Goal: Task Accomplishment & Management: Use online tool/utility

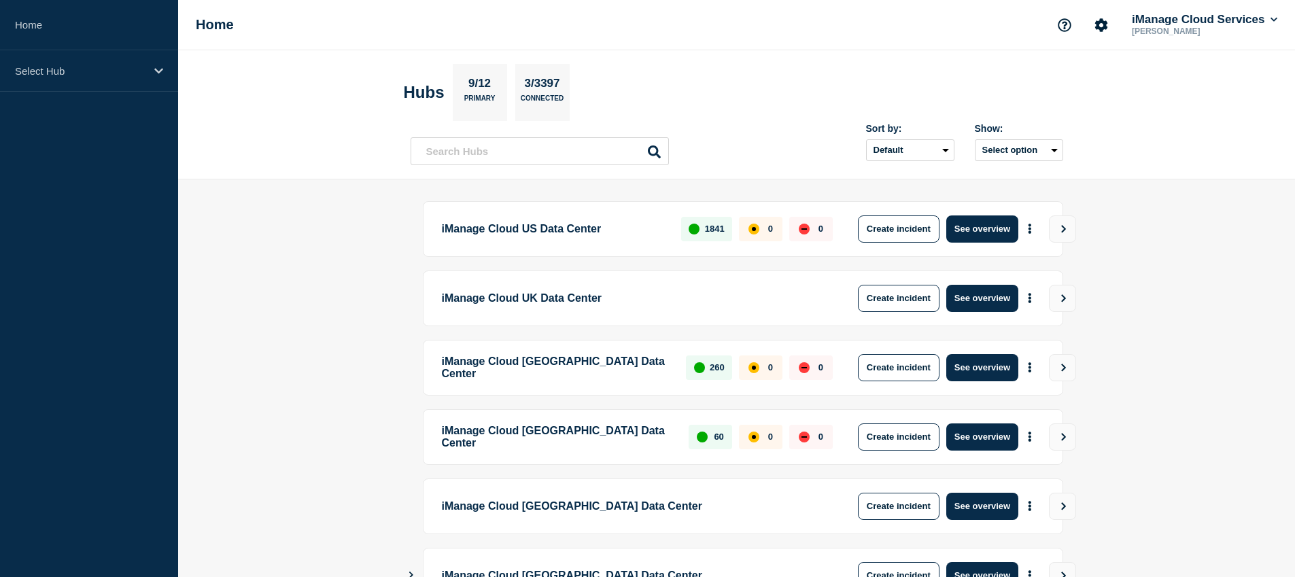
scroll to position [302, 0]
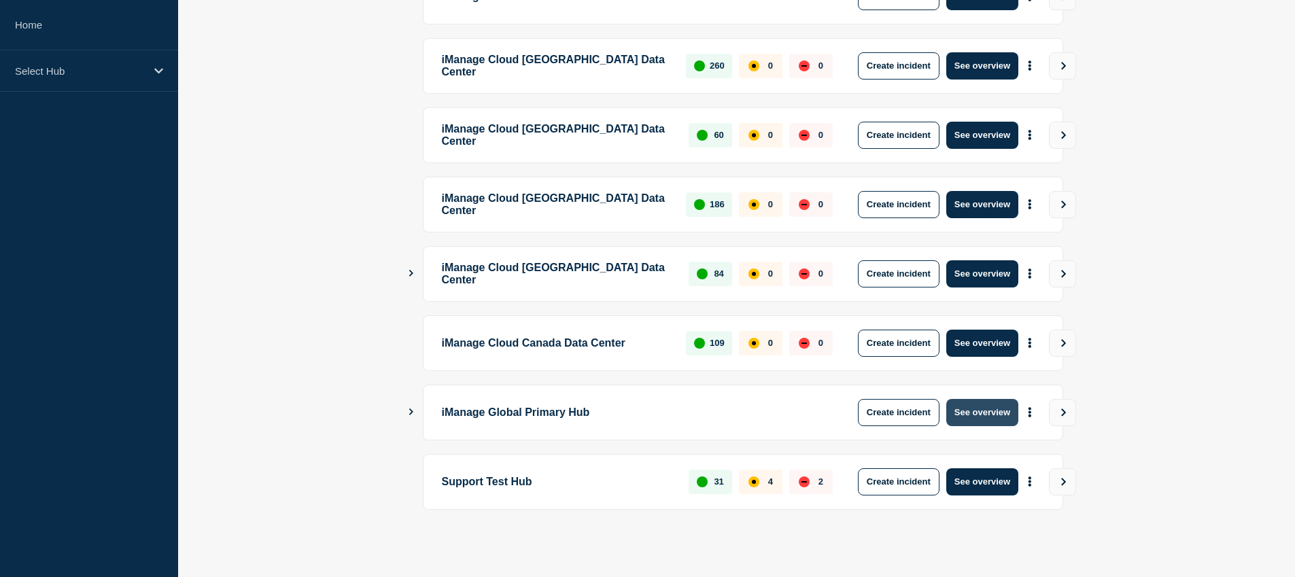
click at [996, 409] on button "See overview" at bounding box center [982, 412] width 72 height 27
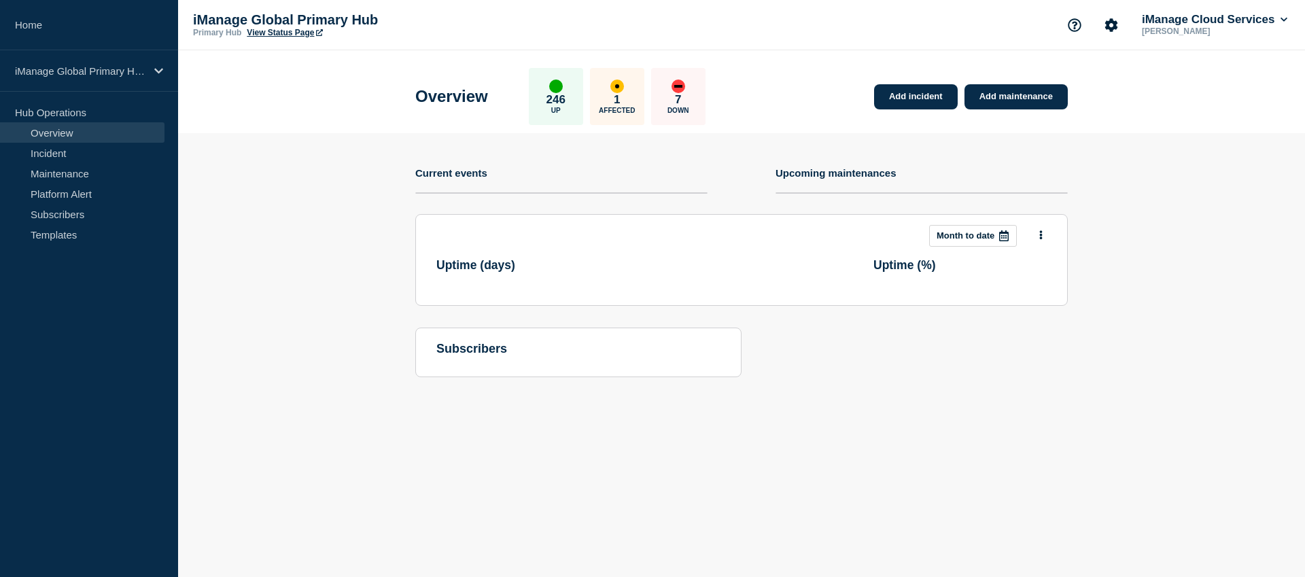
click at [357, 239] on section "Add incident Add maintenance Current events Upcoming maintenances This month Mo…" at bounding box center [741, 265] width 1127 height 264
click at [71, 155] on link "Incident" at bounding box center [82, 153] width 164 height 20
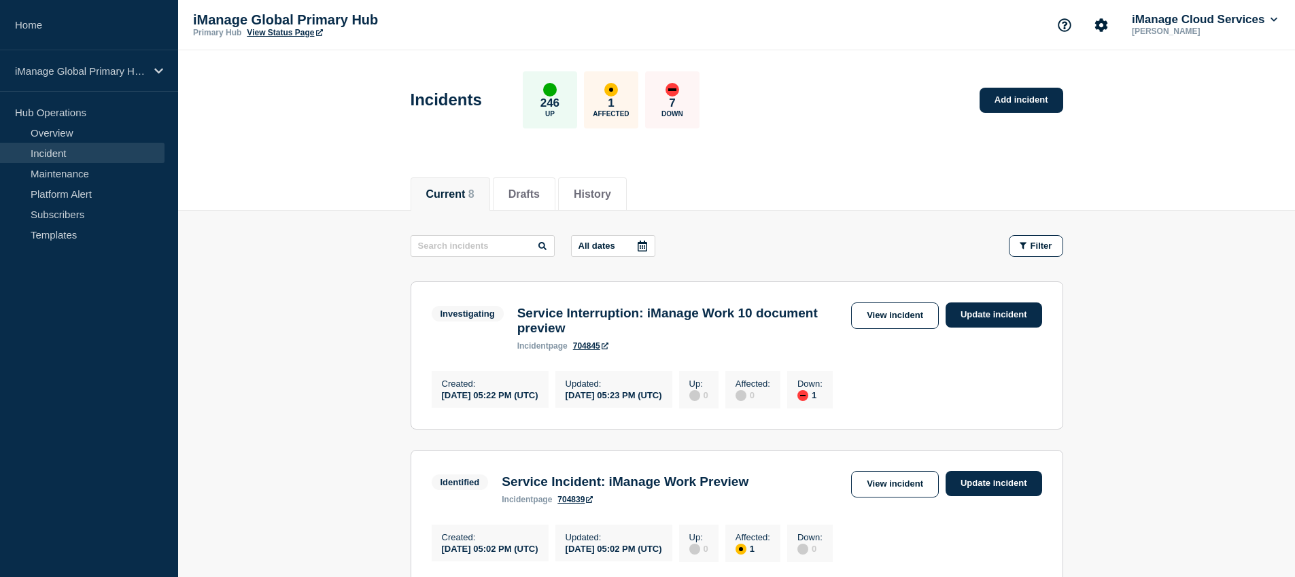
scroll to position [77, 0]
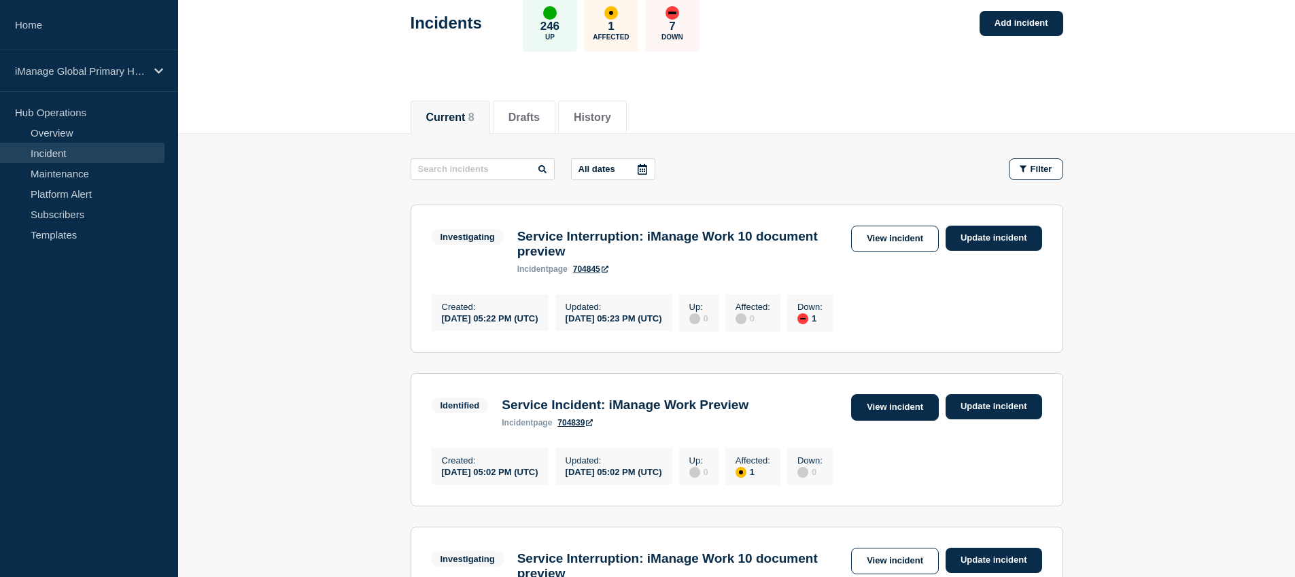
click at [892, 415] on link "View incident" at bounding box center [895, 407] width 88 height 27
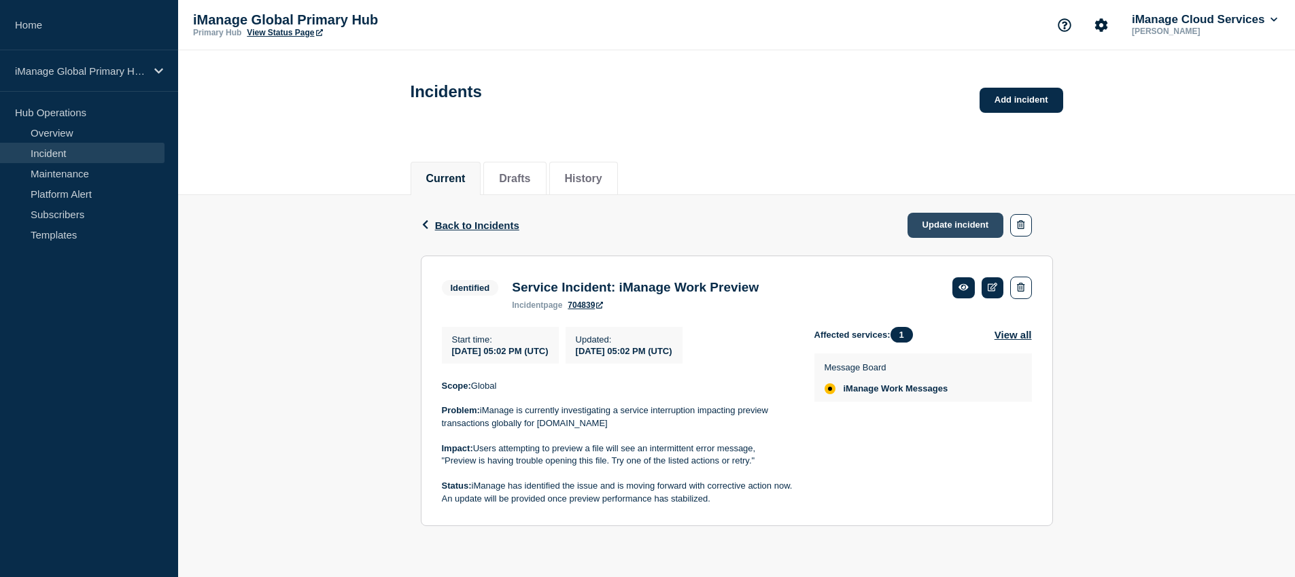
click at [972, 229] on link "Update incident" at bounding box center [955, 225] width 96 height 25
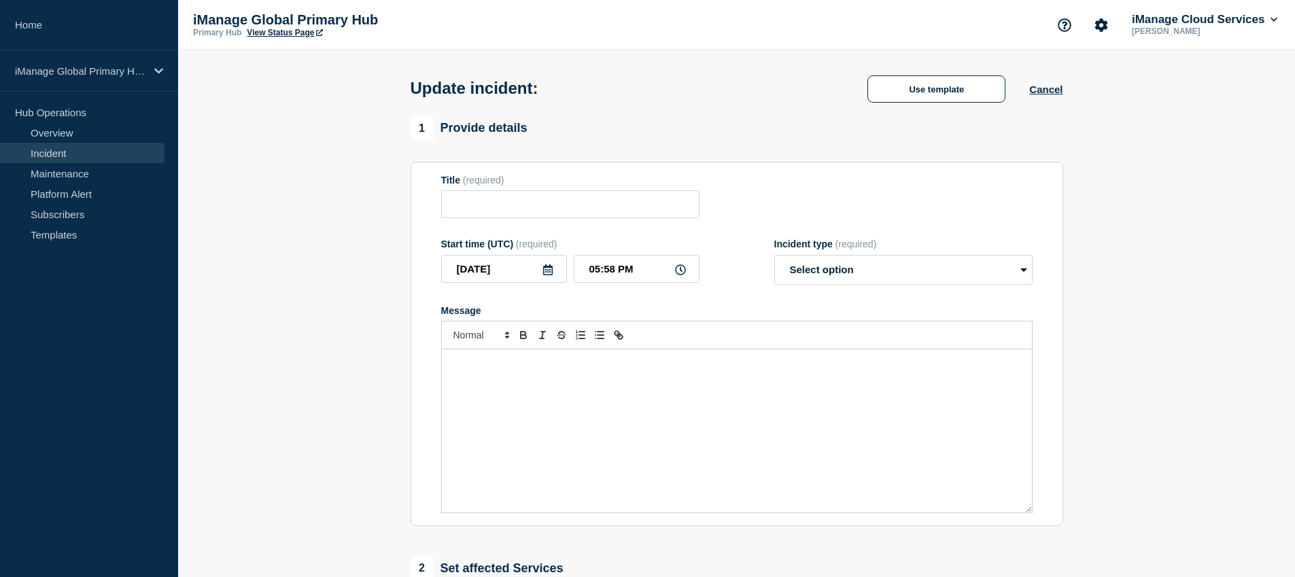
type input "Service Incident: iManage Work Preview"
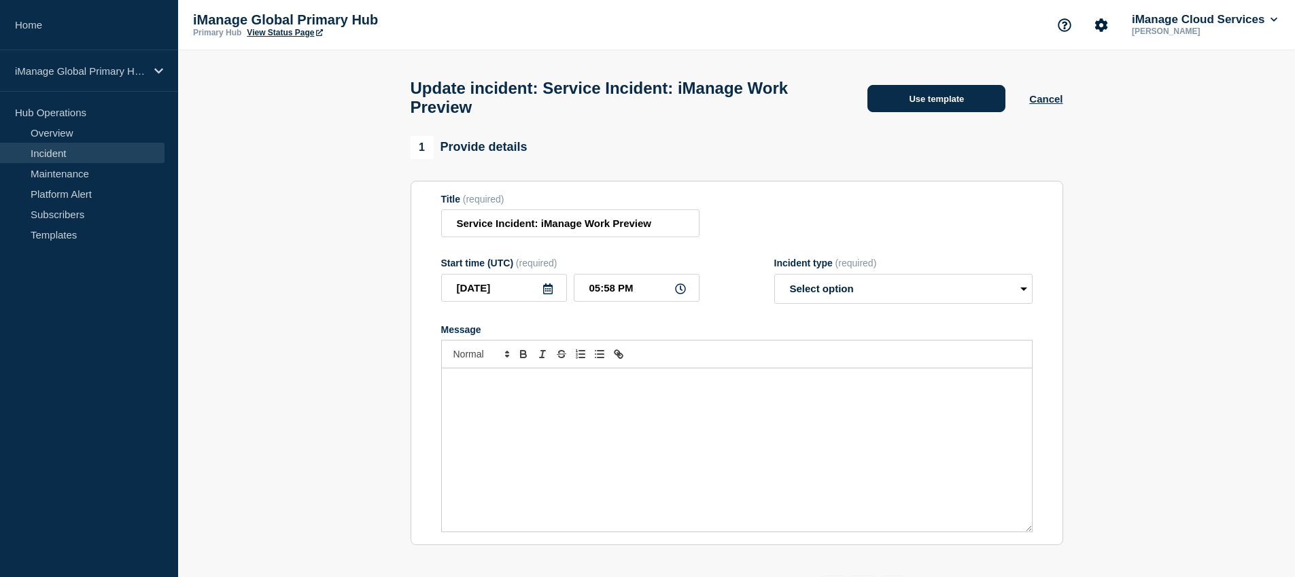
click at [937, 104] on button "Use template" at bounding box center [936, 98] width 138 height 27
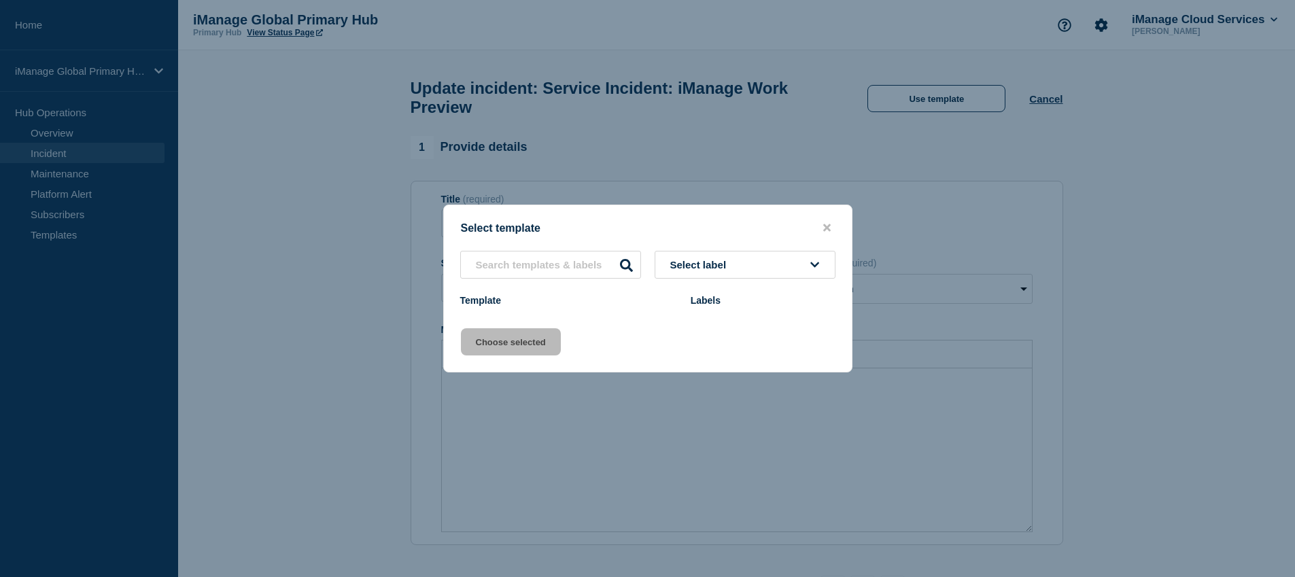
click at [739, 264] on button "Select label" at bounding box center [744, 265] width 181 height 28
click at [756, 263] on button "Select label" at bounding box center [744, 265] width 181 height 28
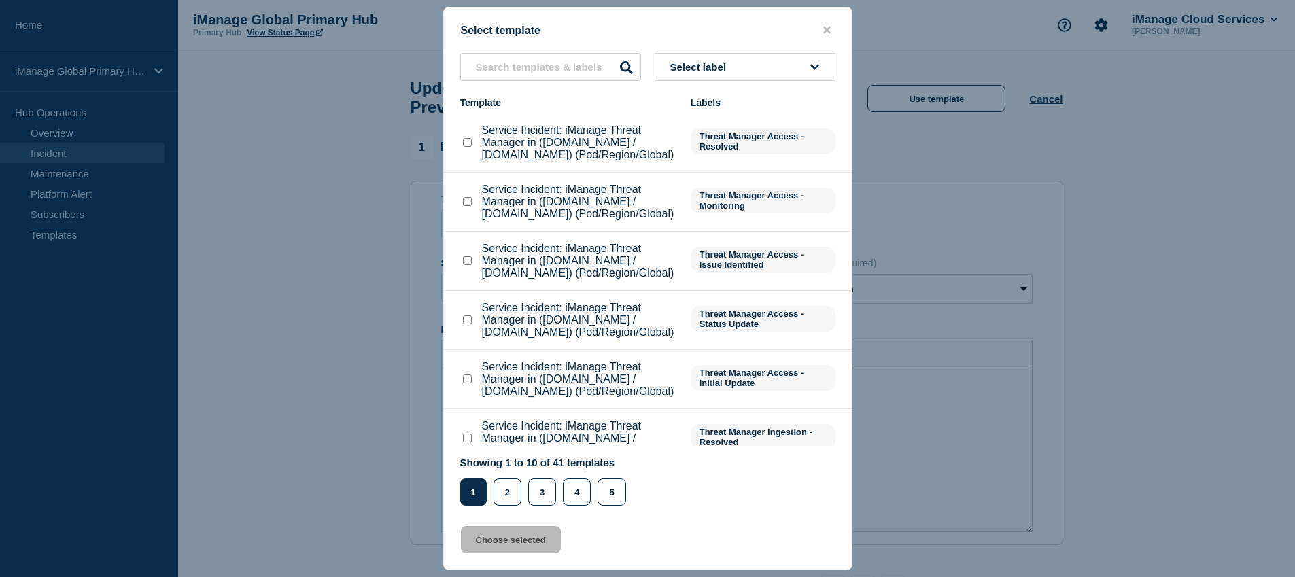
click at [771, 67] on button "Select label" at bounding box center [744, 67] width 181 height 28
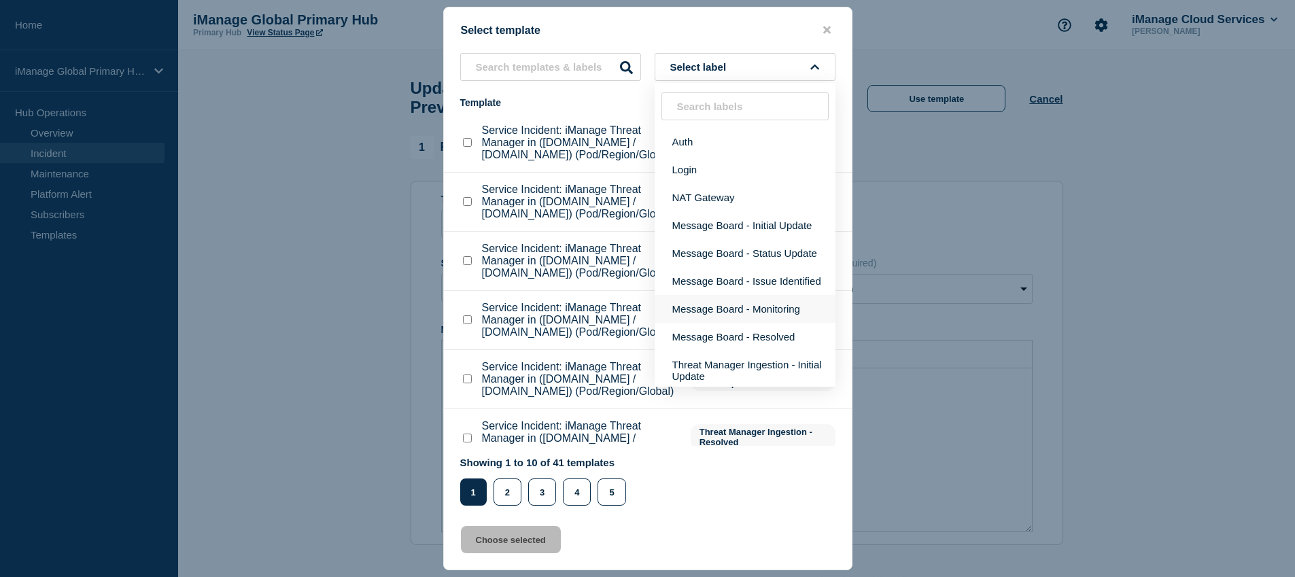
scroll to position [92, 0]
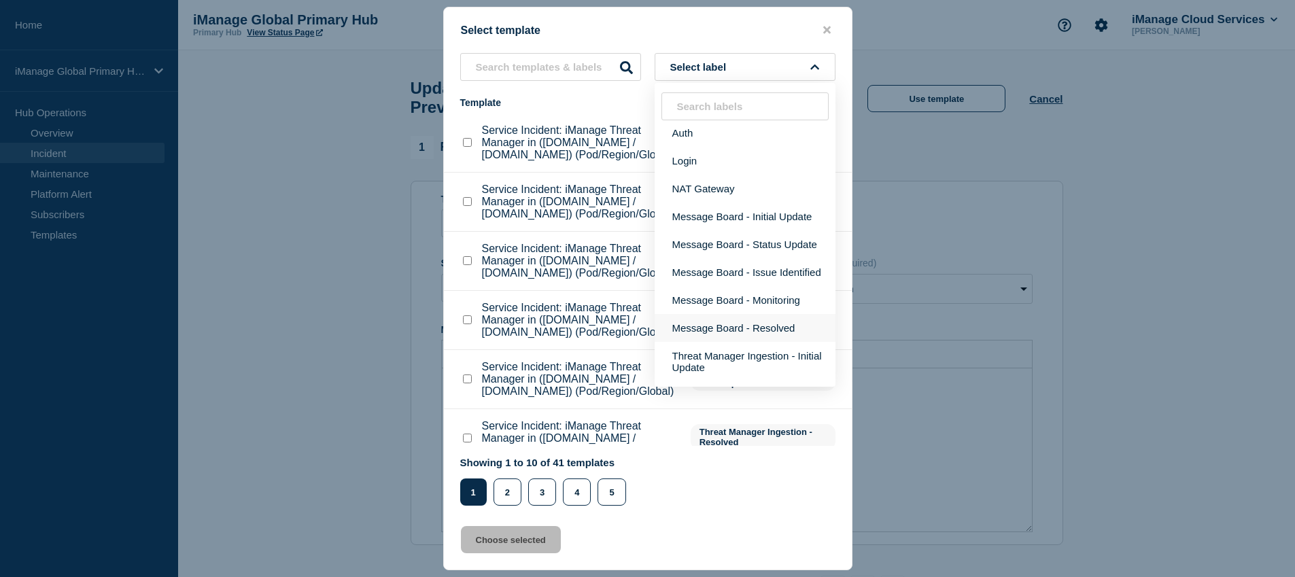
click at [743, 342] on button "Message Board - Resolved" at bounding box center [744, 328] width 181 height 28
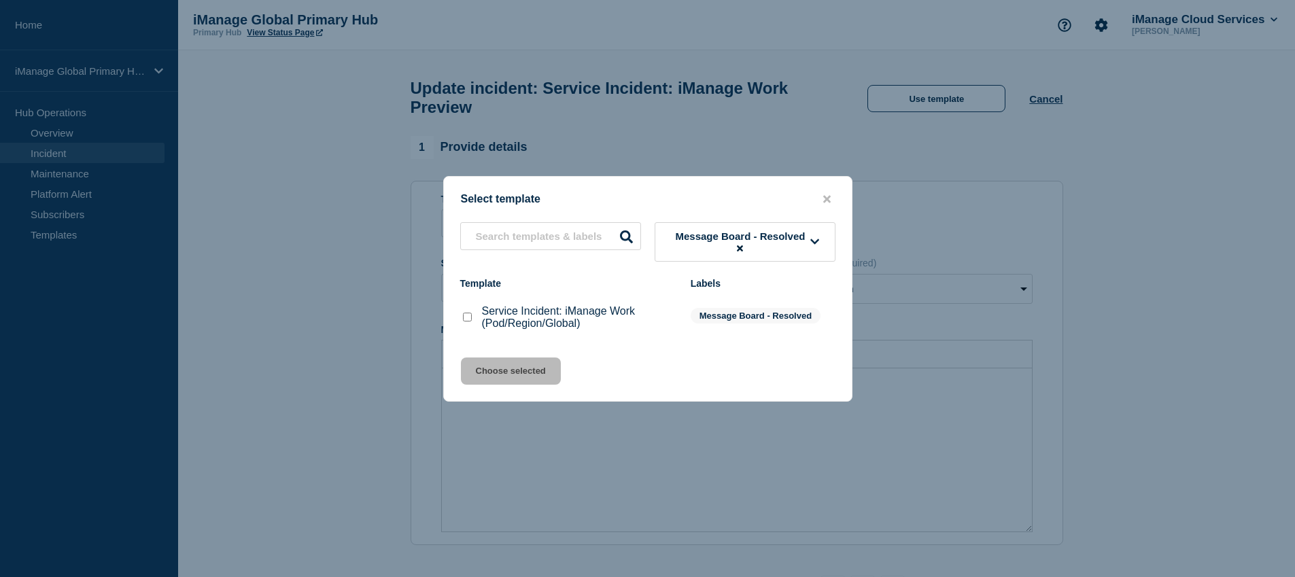
click at [465, 321] on input "Service Incident: iManage Work (Pod/Region/Global) checkbox" at bounding box center [467, 317] width 9 height 9
checkbox input "true"
click at [495, 370] on button "Choose selected" at bounding box center [511, 370] width 100 height 27
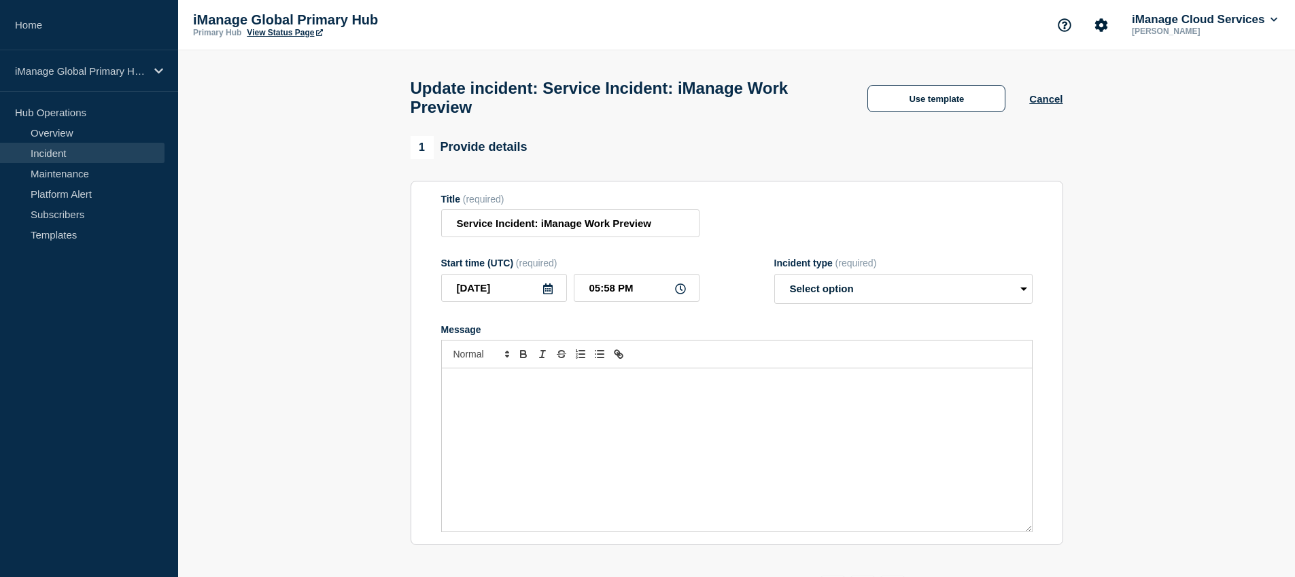
select select "resolved"
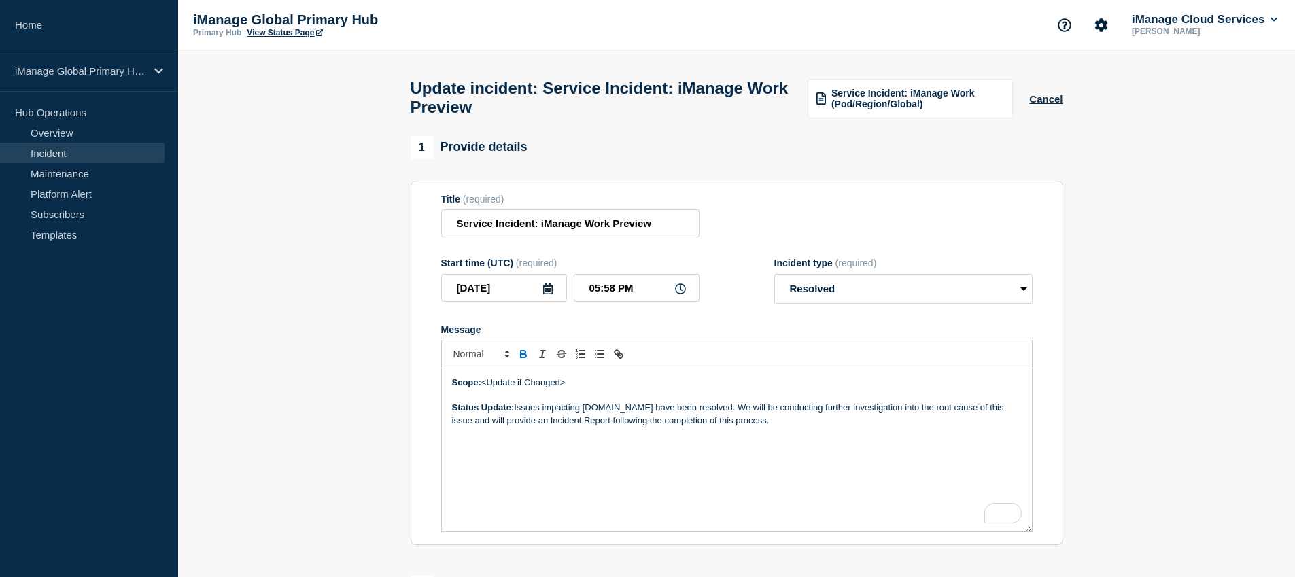
scroll to position [326, 0]
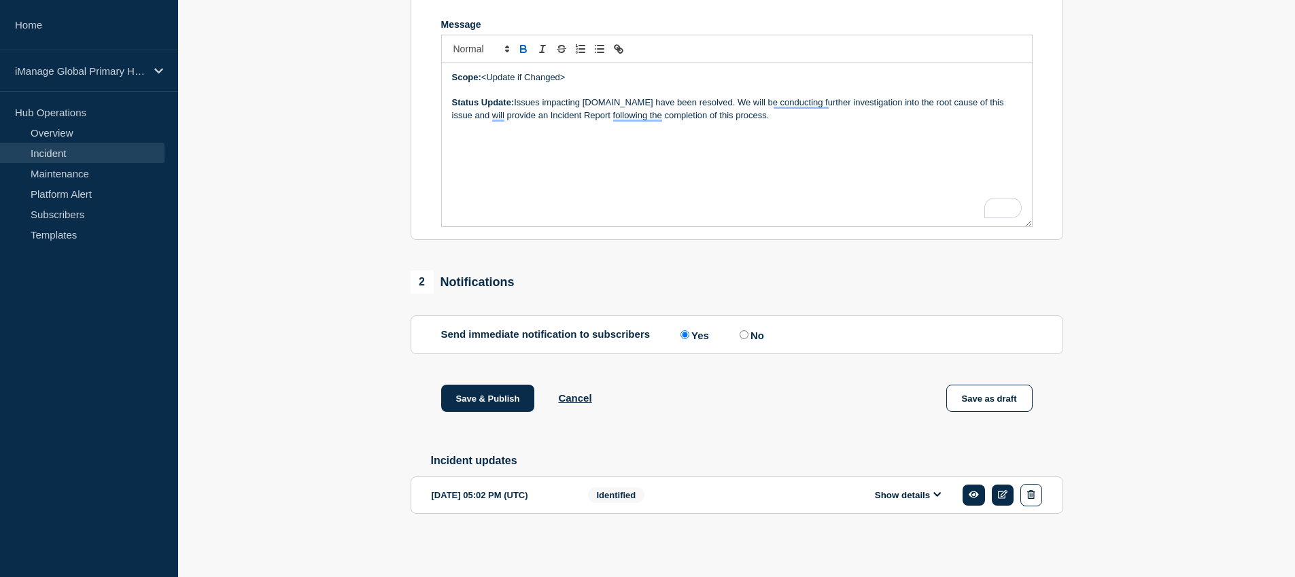
click at [922, 495] on button "Show details" at bounding box center [908, 495] width 75 height 12
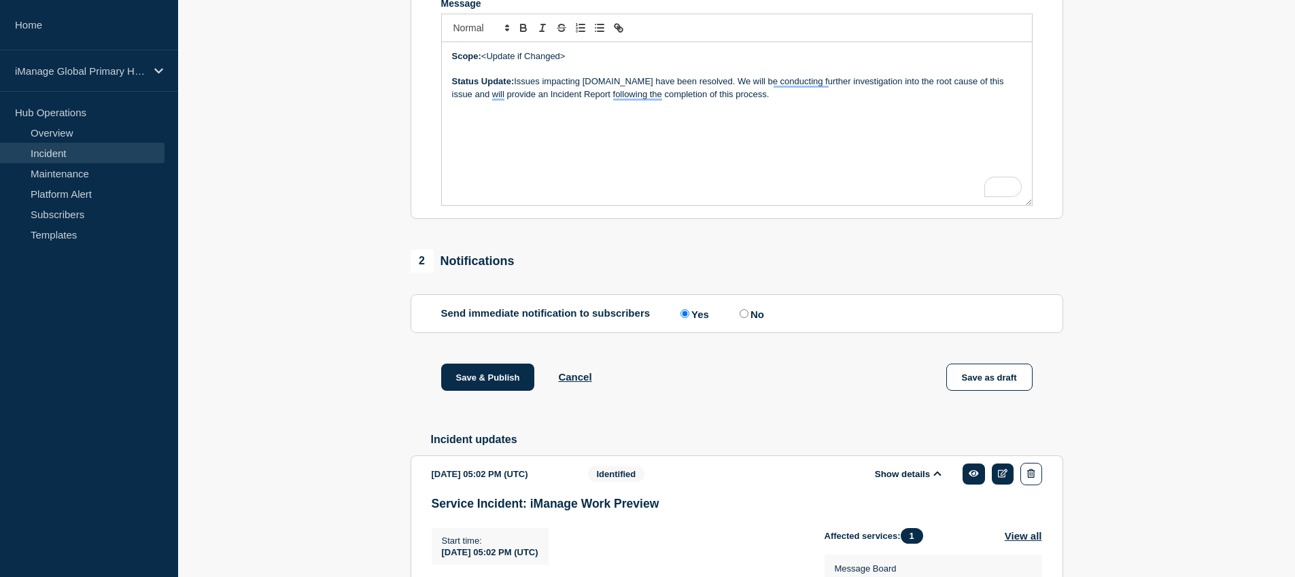
scroll to position [565, 0]
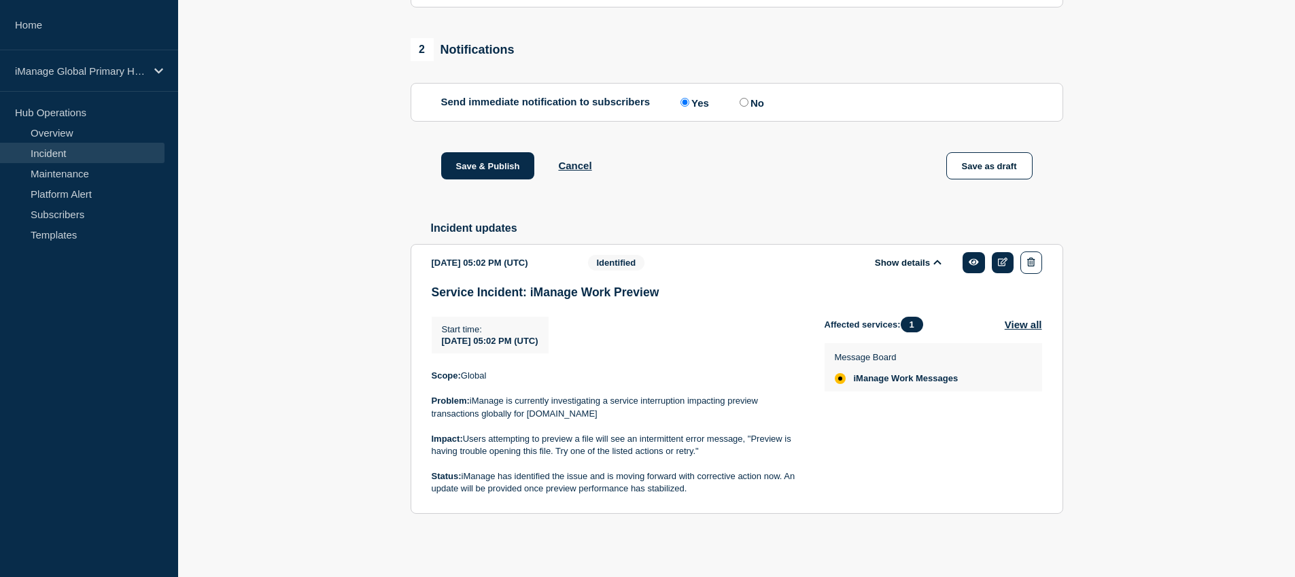
click at [482, 376] on p "Scope: Global" at bounding box center [617, 376] width 371 height 12
copy p "Global"
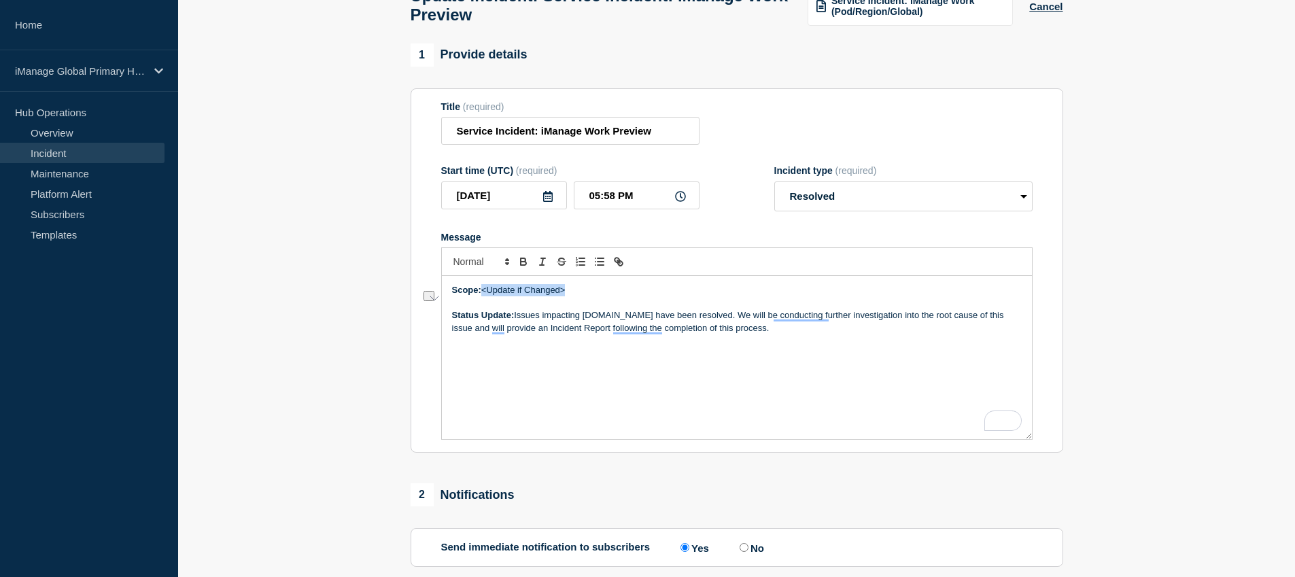
drag, startPoint x: 485, startPoint y: 306, endPoint x: 576, endPoint y: 302, distance: 91.2
click at [576, 296] on p "Scope: <Update if Changed>" at bounding box center [736, 290] width 569 height 12
drag, startPoint x: 574, startPoint y: 308, endPoint x: 484, endPoint y: 307, distance: 90.4
click at [484, 296] on p "Scope: <Update if Changed>" at bounding box center [736, 290] width 569 height 12
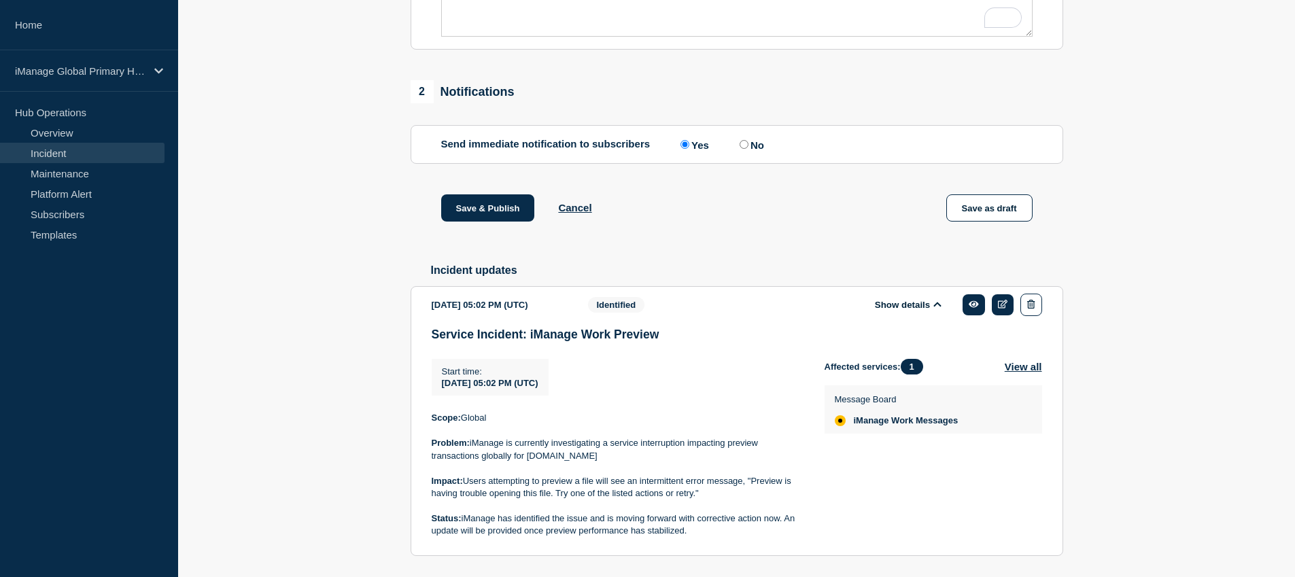
scroll to position [550, 0]
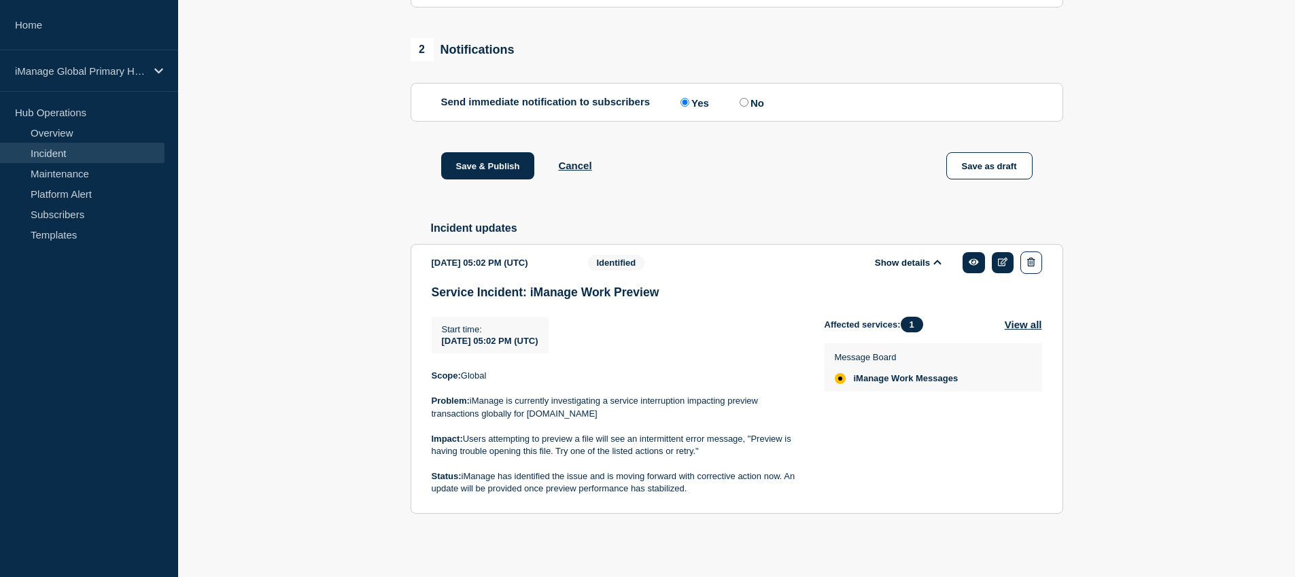
drag, startPoint x: 601, startPoint y: 428, endPoint x: 732, endPoint y: 419, distance: 130.8
click at [732, 419] on p "Problem: iManage is currently investigating a service interruption impacting pr…" at bounding box center [617, 407] width 371 height 25
copy p "preview transactions globally for [DOMAIN_NAME]"
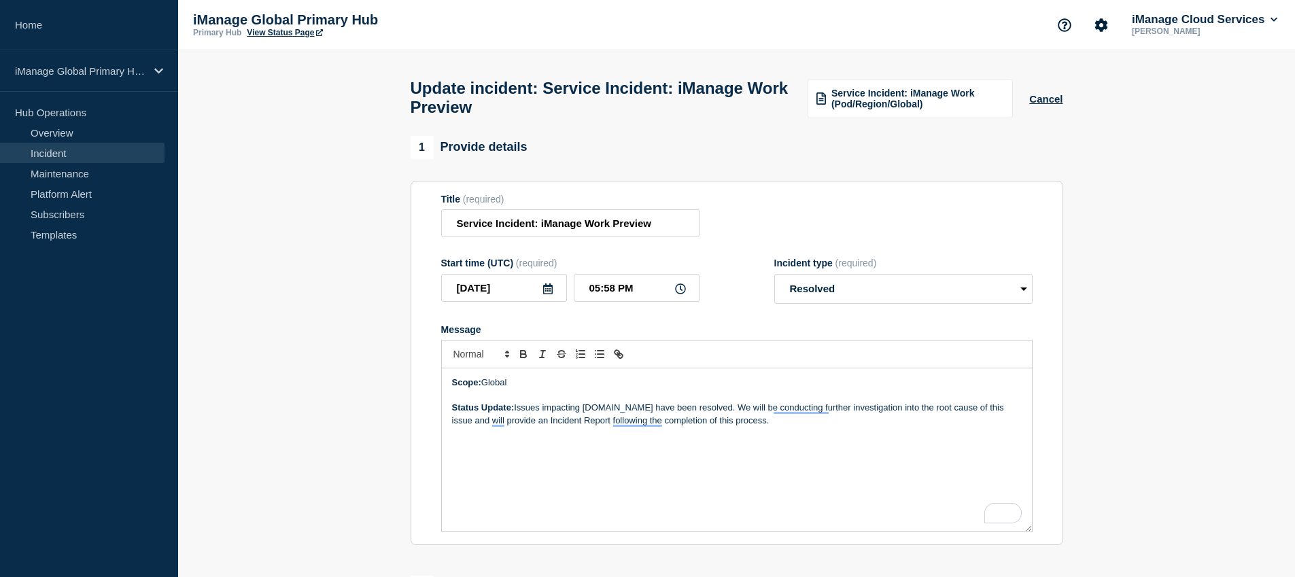
click at [560, 426] on p "Status Update: Issues impacting [DOMAIN_NAME] have been resolved. We will be co…" at bounding box center [736, 414] width 569 height 25
click at [580, 423] on p "Status Update: Issues impacting [DOMAIN_NAME] have been resolved. We will be co…" at bounding box center [736, 414] width 569 height 25
click at [784, 481] on div "Scope: Global Status Update: Issues impacting preview transactions globally for…" at bounding box center [737, 449] width 590 height 163
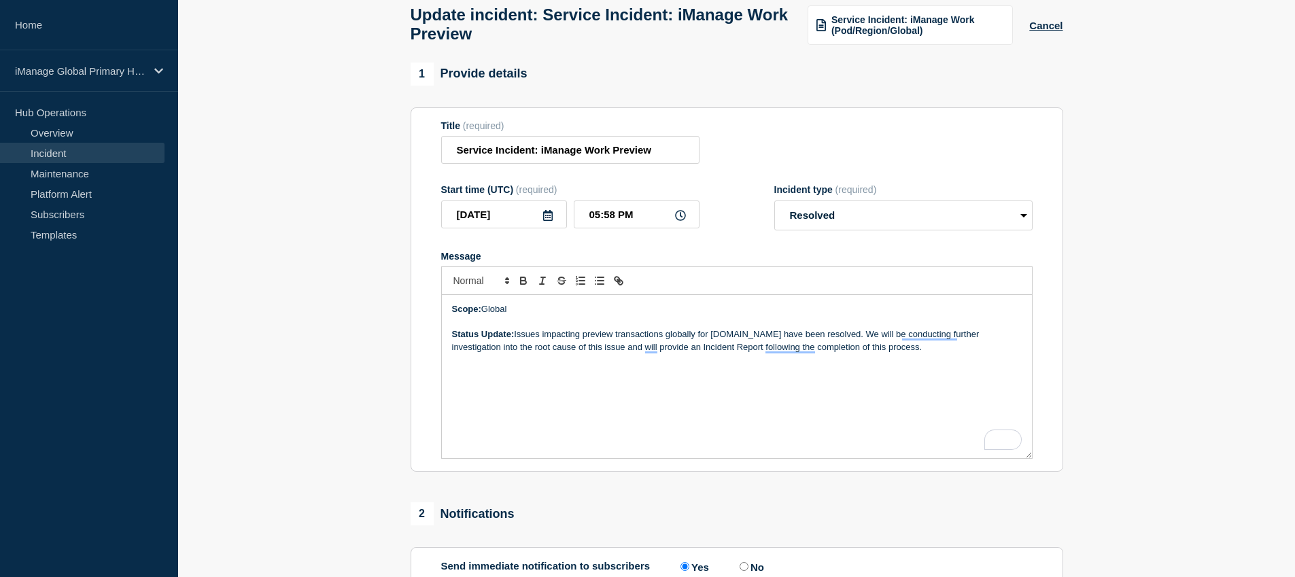
scroll to position [141, 0]
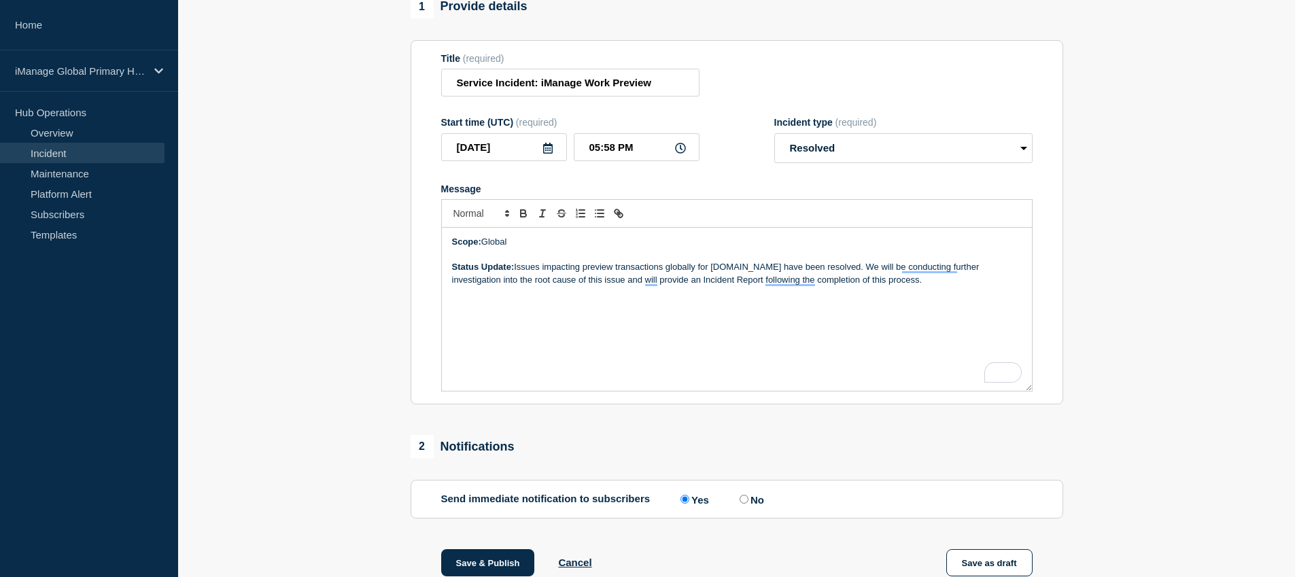
click at [875, 319] on div "Scope: Global Status Update: Issues impacting preview transactions globally for…" at bounding box center [737, 309] width 590 height 163
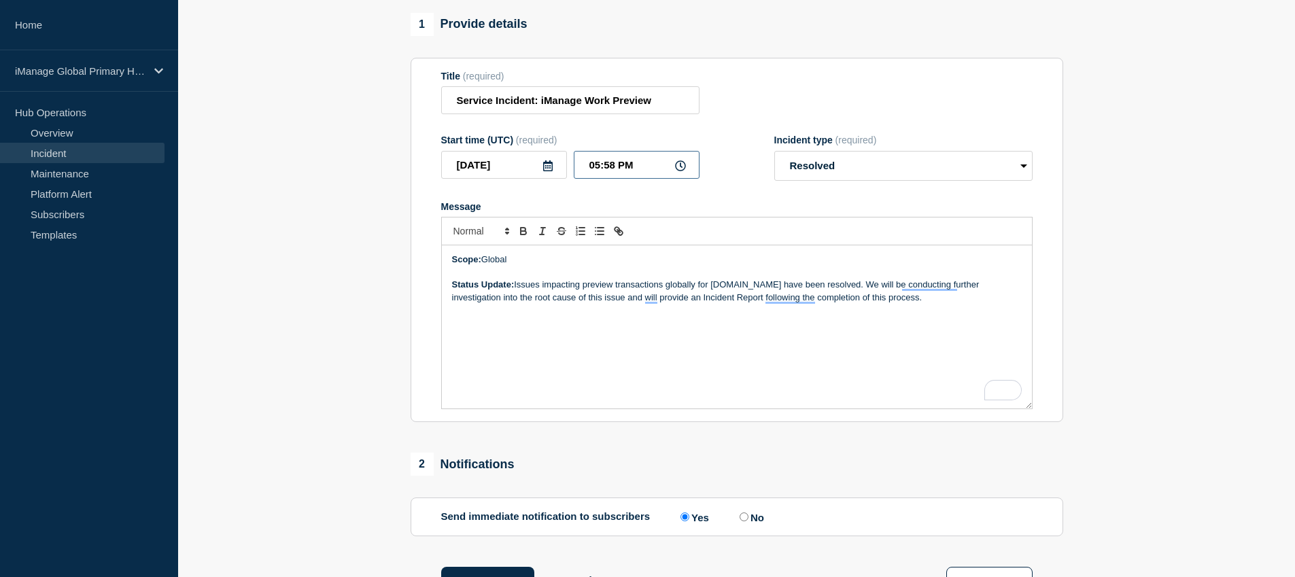
click at [601, 178] on input "05:58 PM" at bounding box center [637, 165] width 126 height 28
type input "06:19 PM"
click at [881, 359] on div "Scope: Global Status Update: Issues impacting preview transactions globally for…" at bounding box center [737, 326] width 590 height 163
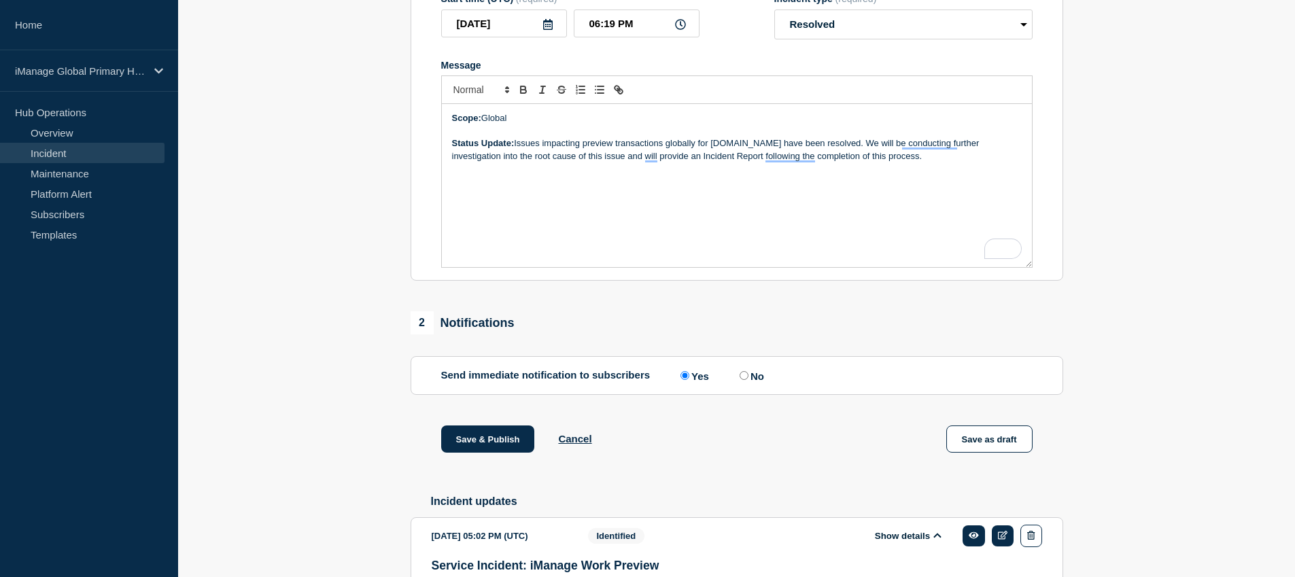
scroll to position [281, 0]
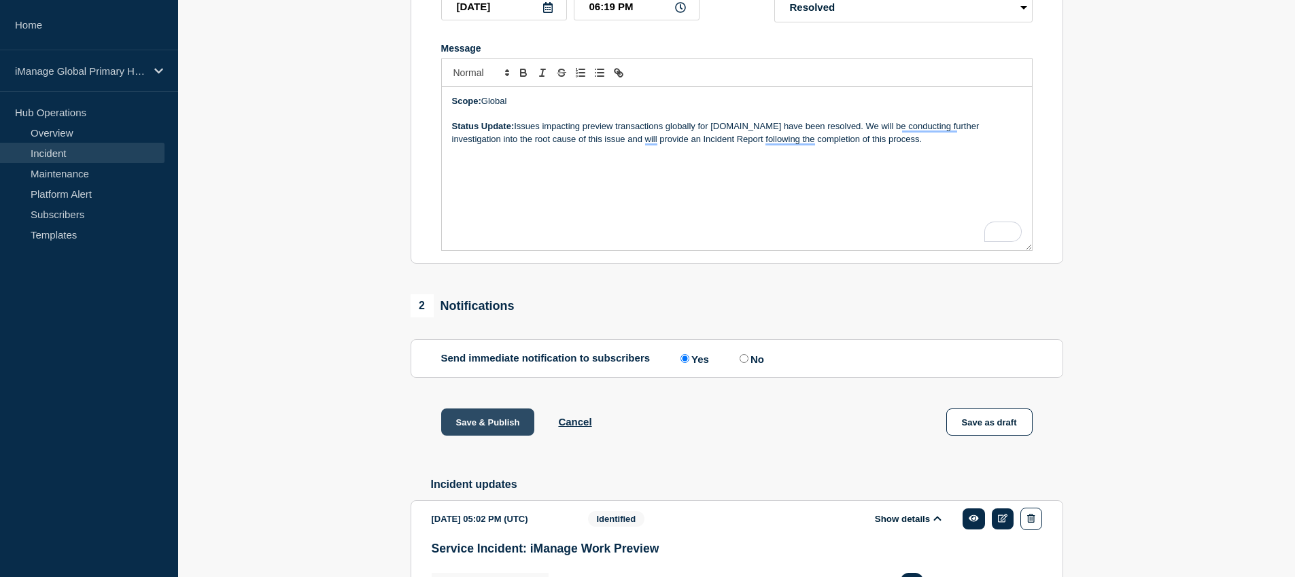
click at [487, 436] on button "Save & Publish" at bounding box center [488, 421] width 94 height 27
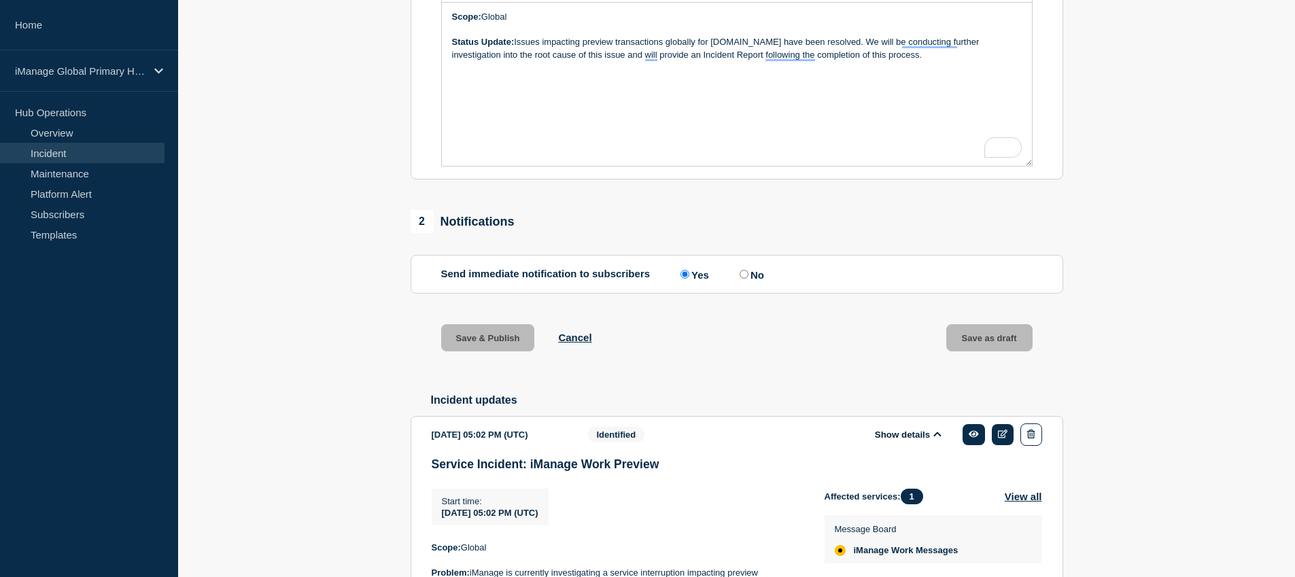
scroll to position [9, 0]
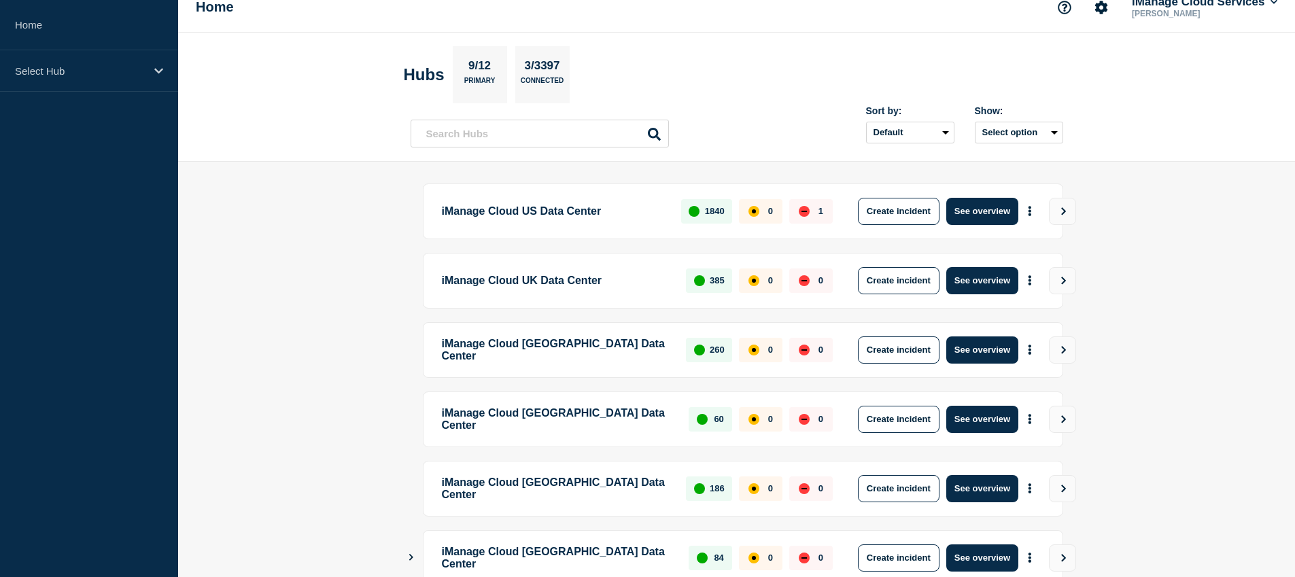
scroll to position [302, 0]
